Goal: Task Accomplishment & Management: Use online tool/utility

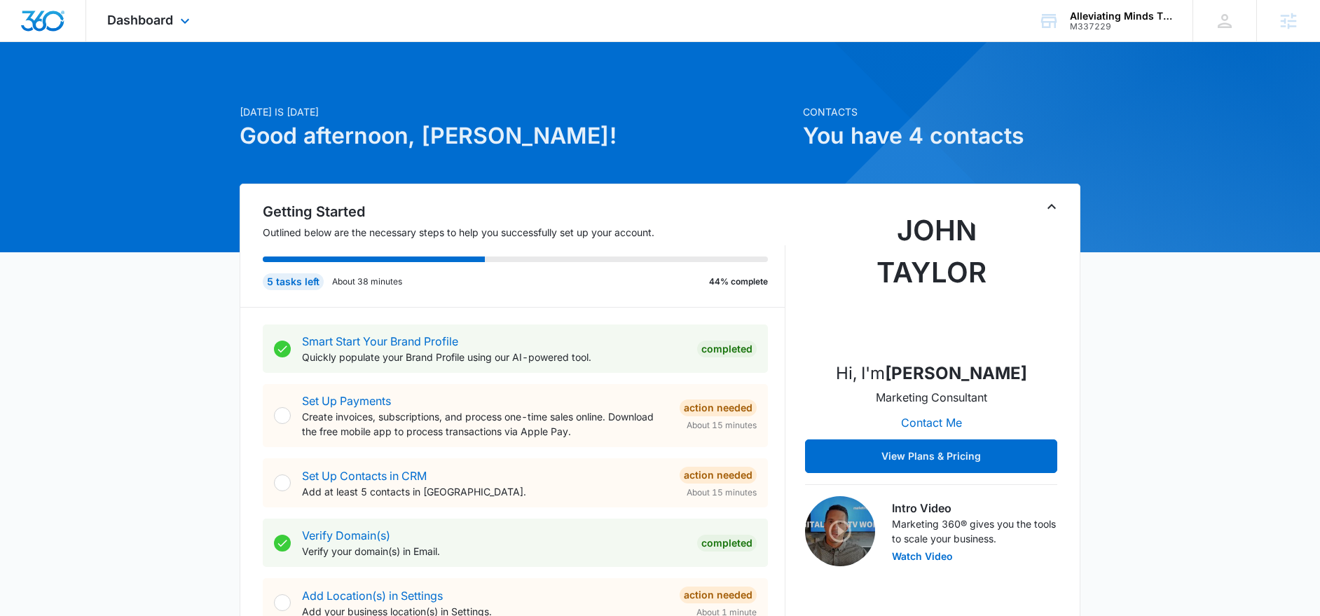
click at [175, 27] on div "Dashboard Apps Reputation Websites Forms CRM Email Social Payments POS Content …" at bounding box center [150, 20] width 128 height 41
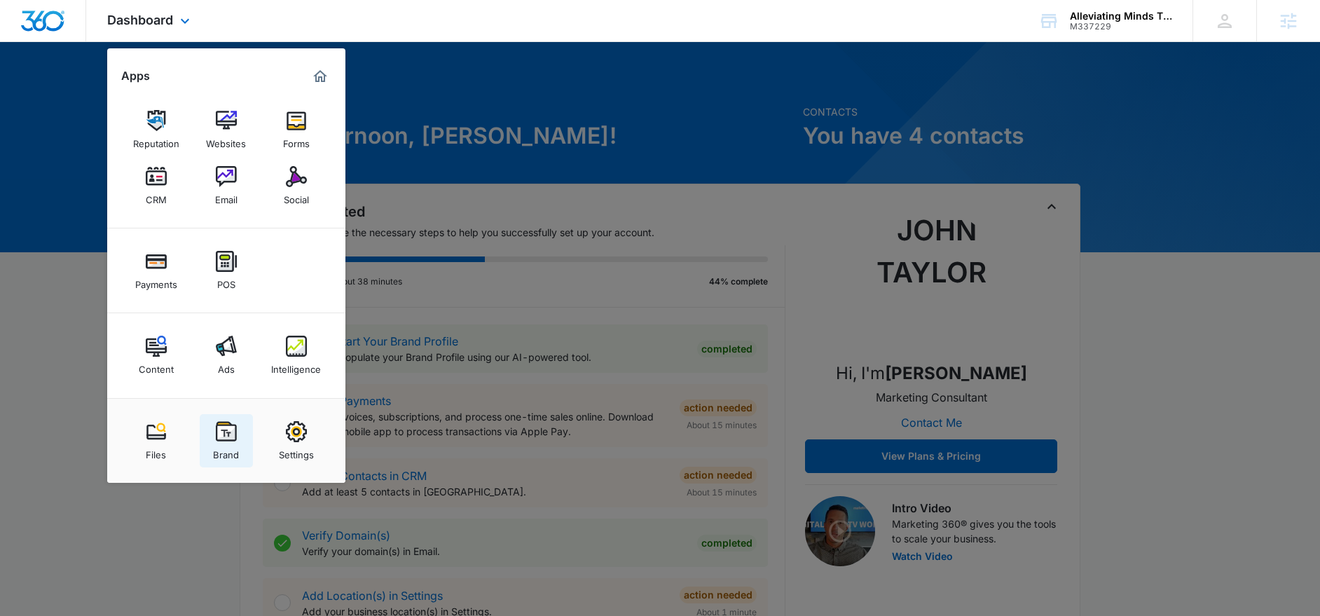
click at [214, 434] on link "Brand" at bounding box center [226, 440] width 53 height 53
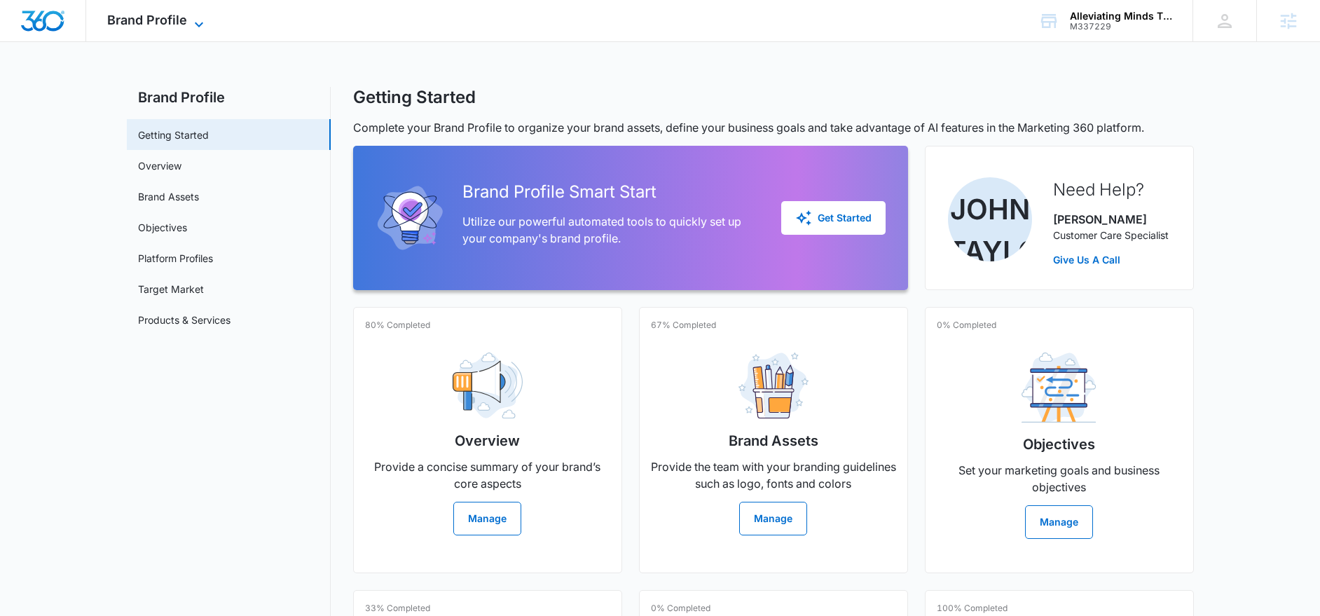
click at [164, 16] on span "Brand Profile" at bounding box center [147, 20] width 80 height 15
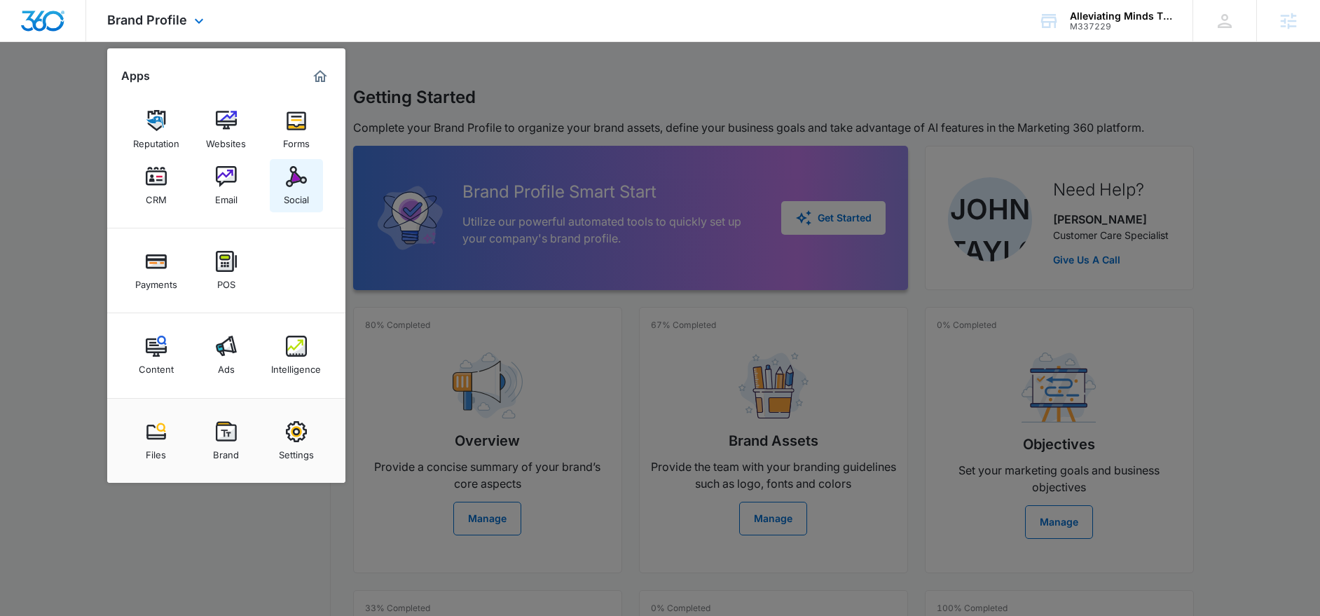
click at [284, 185] on link "Social" at bounding box center [296, 185] width 53 height 53
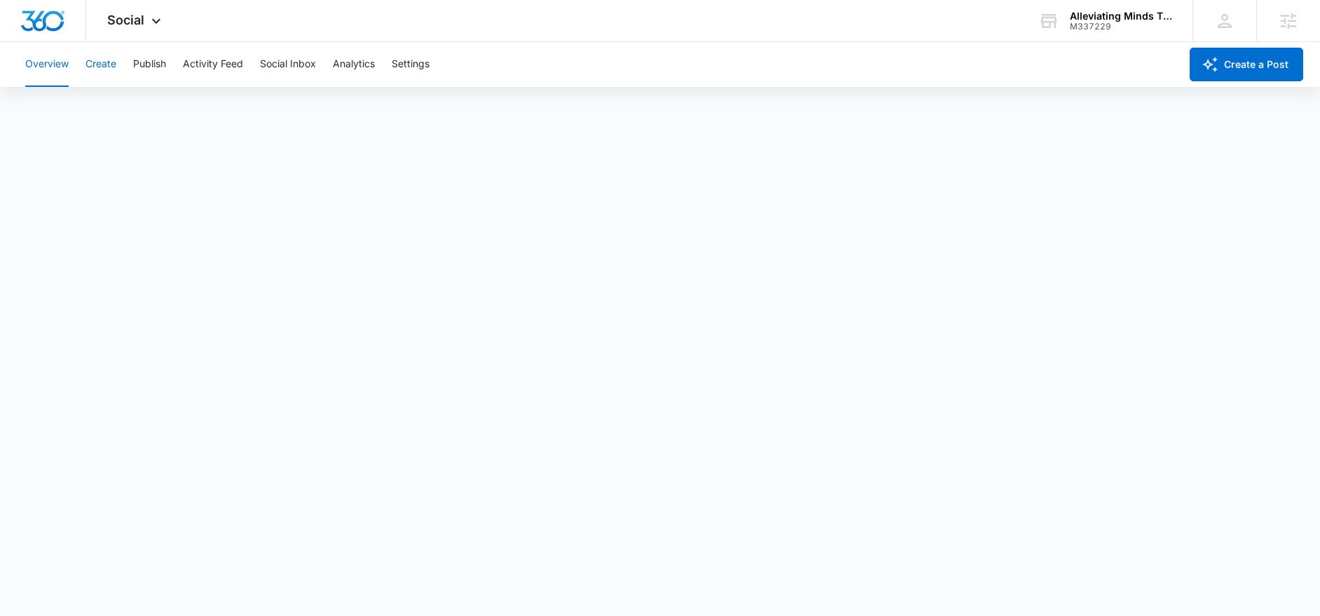
click at [114, 74] on button "Create" at bounding box center [101, 64] width 31 height 45
click at [160, 68] on button "Publish" at bounding box center [149, 64] width 33 height 45
click at [128, 111] on button "Schedules" at bounding box center [107, 107] width 48 height 39
click at [105, 70] on button "Create" at bounding box center [101, 64] width 31 height 45
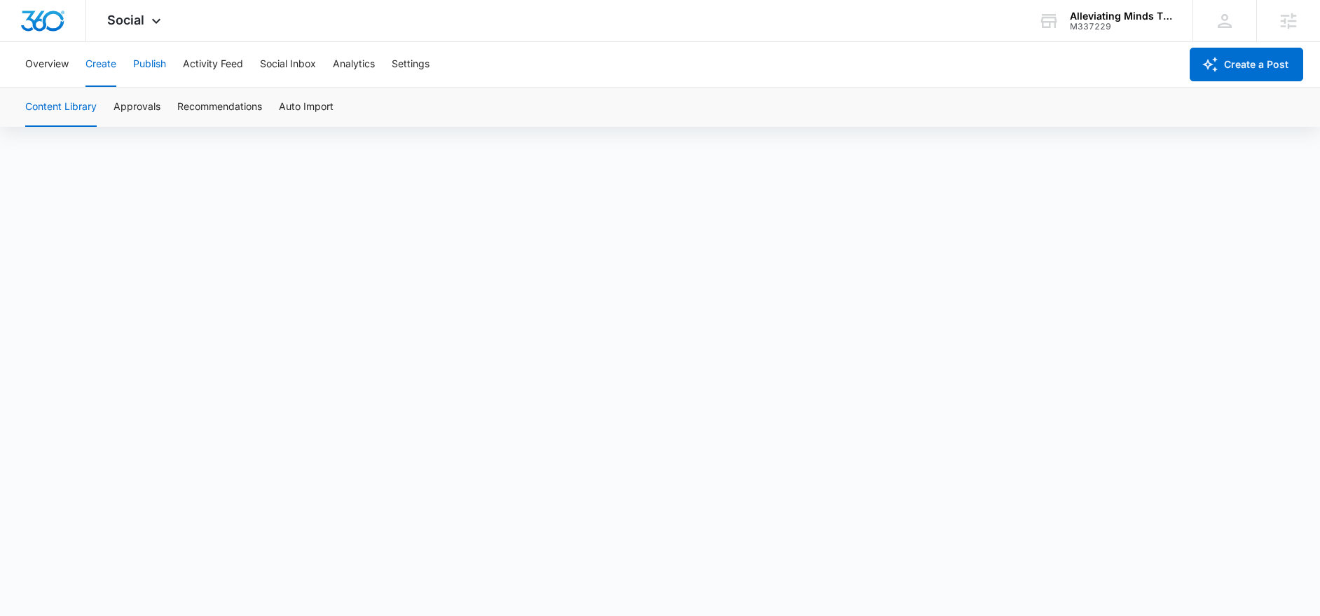
click at [153, 64] on button "Publish" at bounding box center [149, 64] width 33 height 45
click at [100, 114] on button "Schedules" at bounding box center [107, 107] width 48 height 39
click at [109, 74] on button "Create" at bounding box center [101, 64] width 31 height 45
click at [153, 64] on button "Publish" at bounding box center [149, 64] width 33 height 45
